Goal: Task Accomplishment & Management: Use online tool/utility

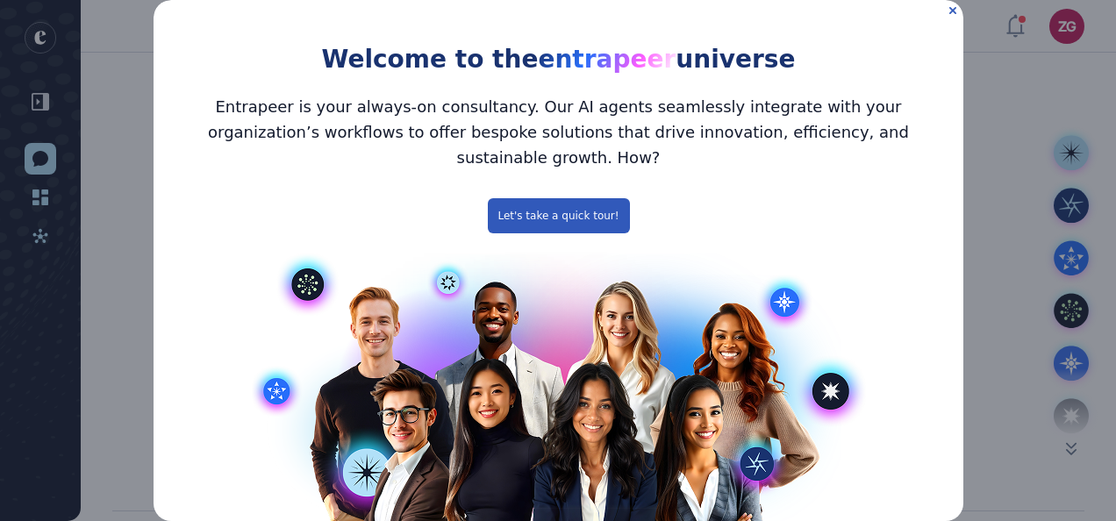
scroll to position [1, 1]
click at [949, 8] on icon "Close Preview" at bounding box center [952, 10] width 7 height 7
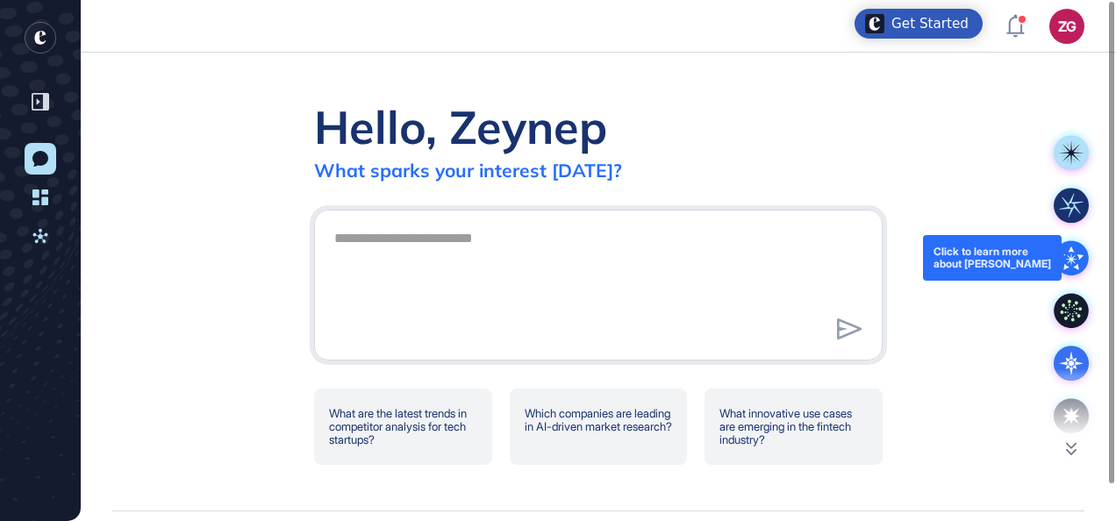
click at [1069, 256] on icon at bounding box center [1071, 258] width 9 height 9
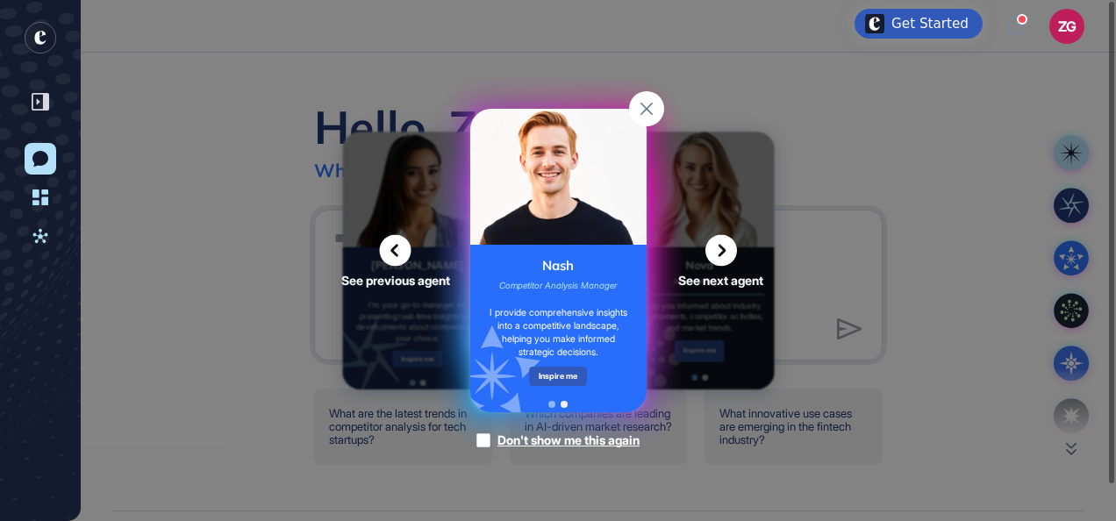
click at [692, 319] on div "See previous agent See next agent Peer Engagement Manager Consider me your pers…" at bounding box center [558, 260] width 1116 height 521
click at [711, 260] on icon at bounding box center [722, 251] width 32 height 32
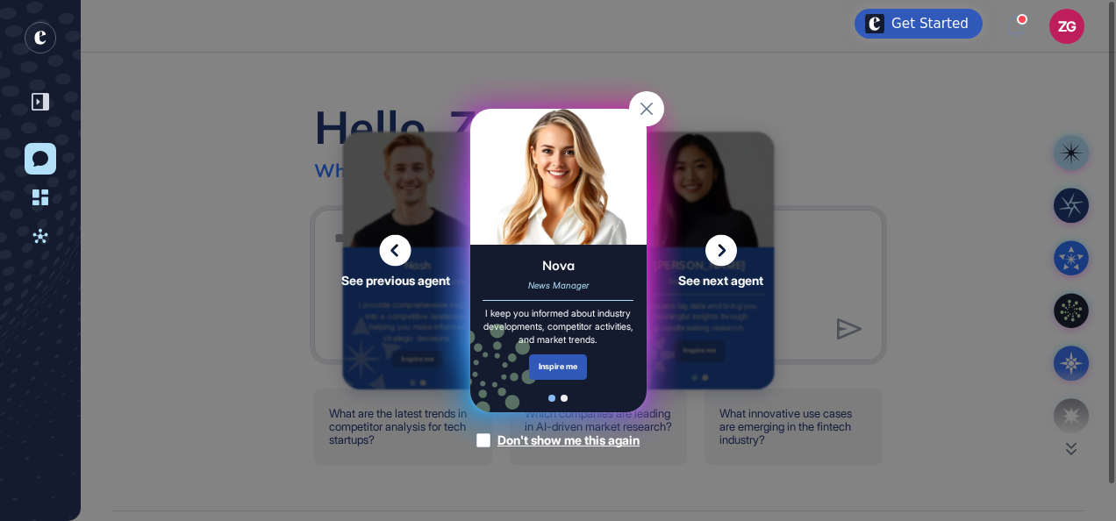
click at [711, 260] on icon at bounding box center [722, 251] width 32 height 32
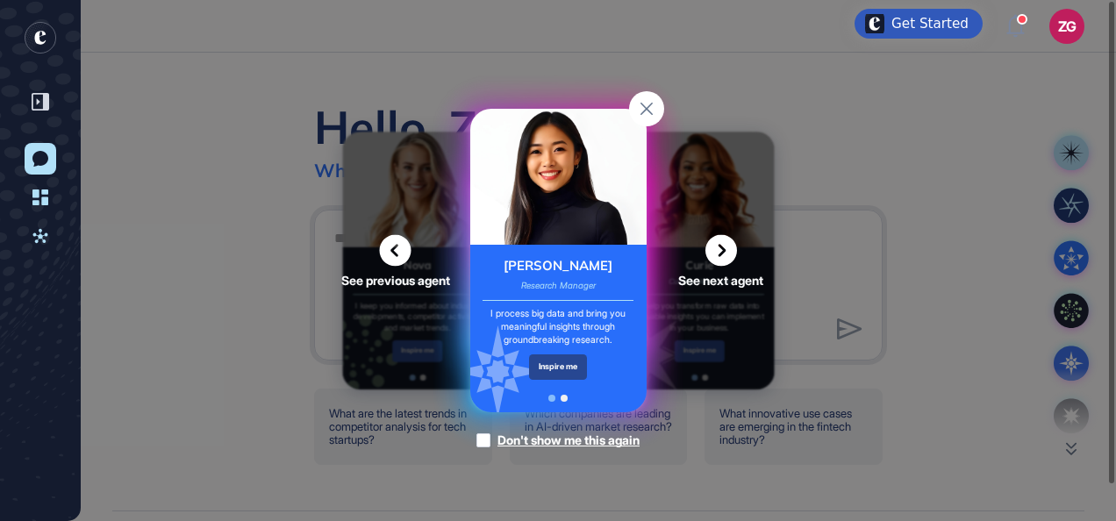
click at [561, 363] on div "Inspire me" at bounding box center [558, 367] width 59 height 25
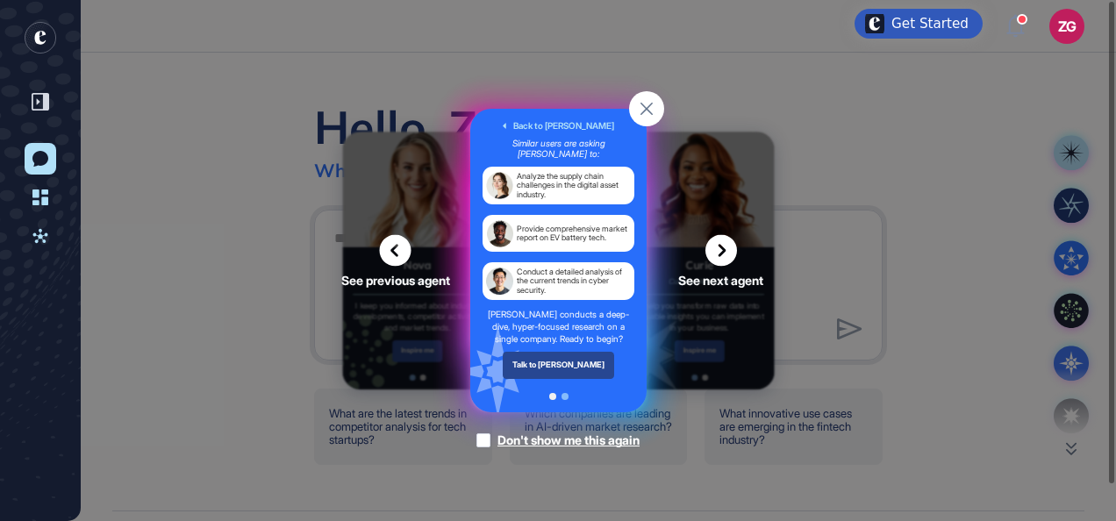
click at [572, 367] on div "Talk to [PERSON_NAME]" at bounding box center [558, 365] width 112 height 26
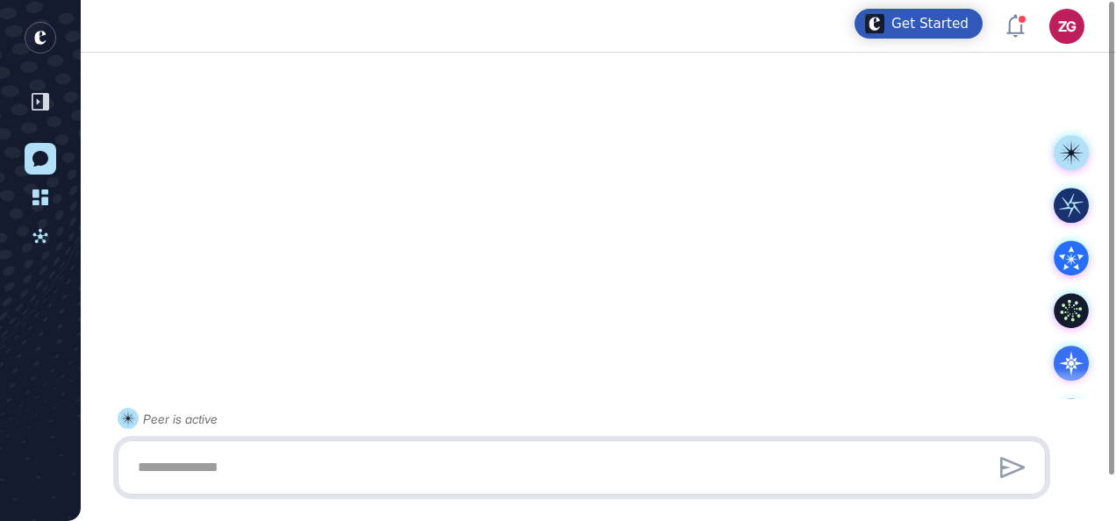
click at [443, 458] on textarea at bounding box center [581, 467] width 909 height 35
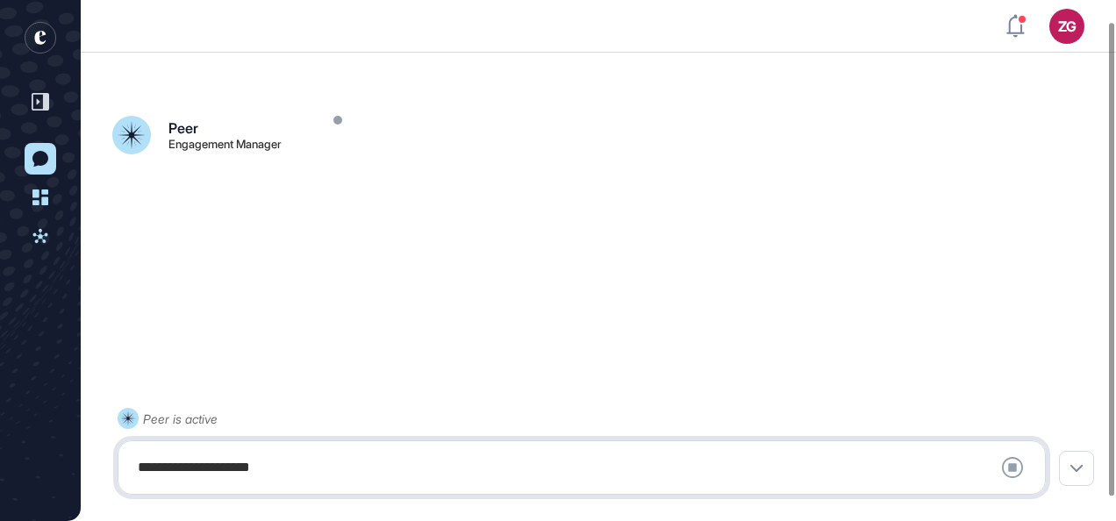
scroll to position [49, 0]
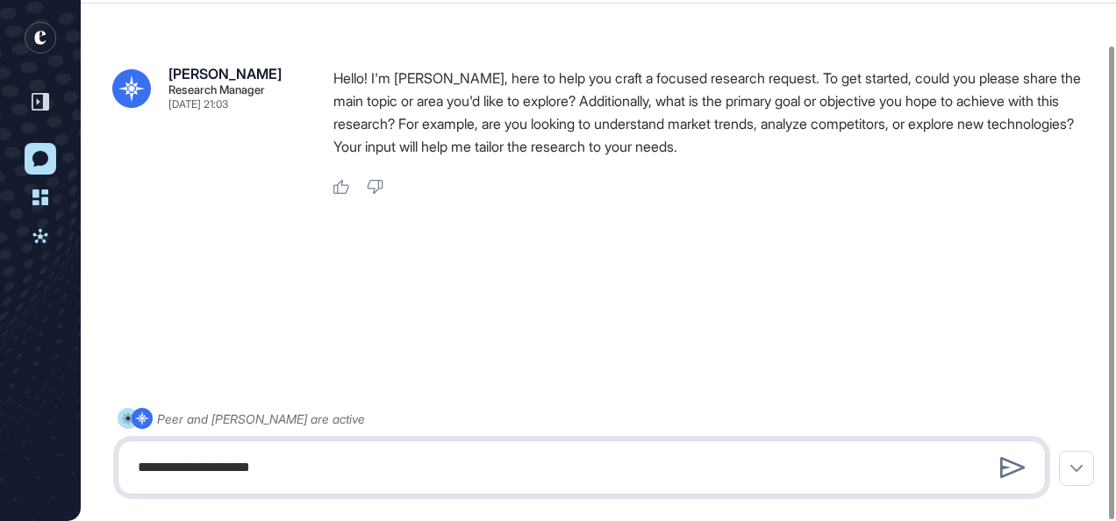
type textarea "**********"
